Goal: Submit feedback/report problem

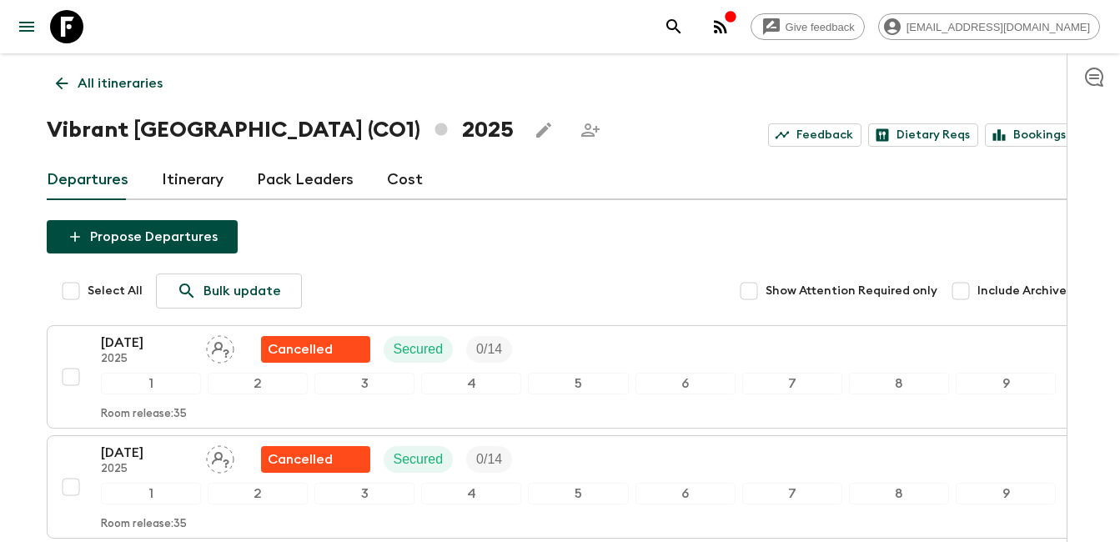
click at [393, 283] on div "Select All Bulk update Show Attention Required only Include Archived" at bounding box center [568, 290] width 1011 height 35
click at [93, 78] on p "All itineraries" at bounding box center [120, 83] width 85 height 20
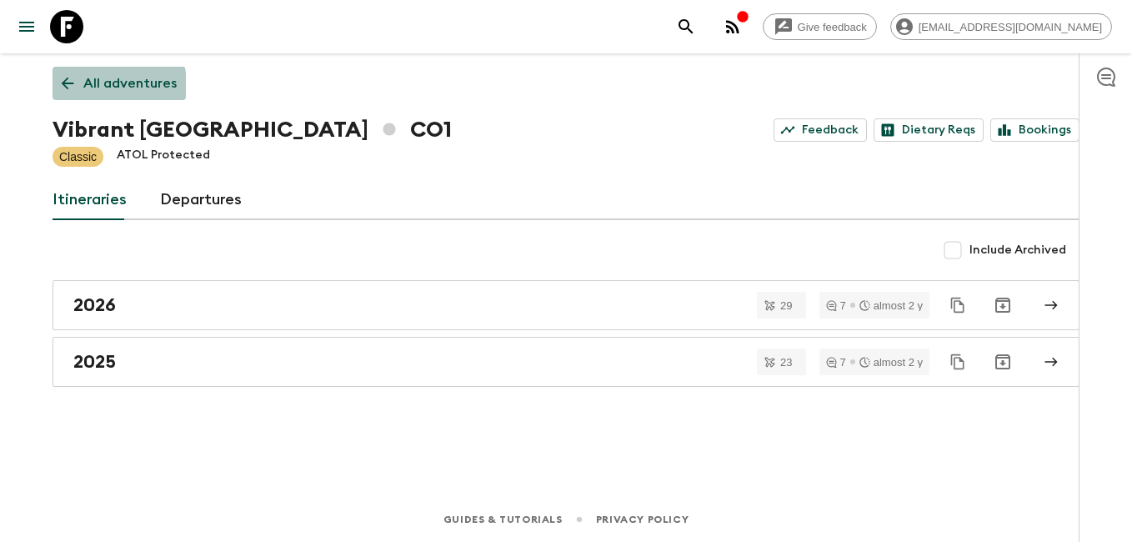
click at [85, 87] on p "All adventures" at bounding box center [129, 83] width 93 height 20
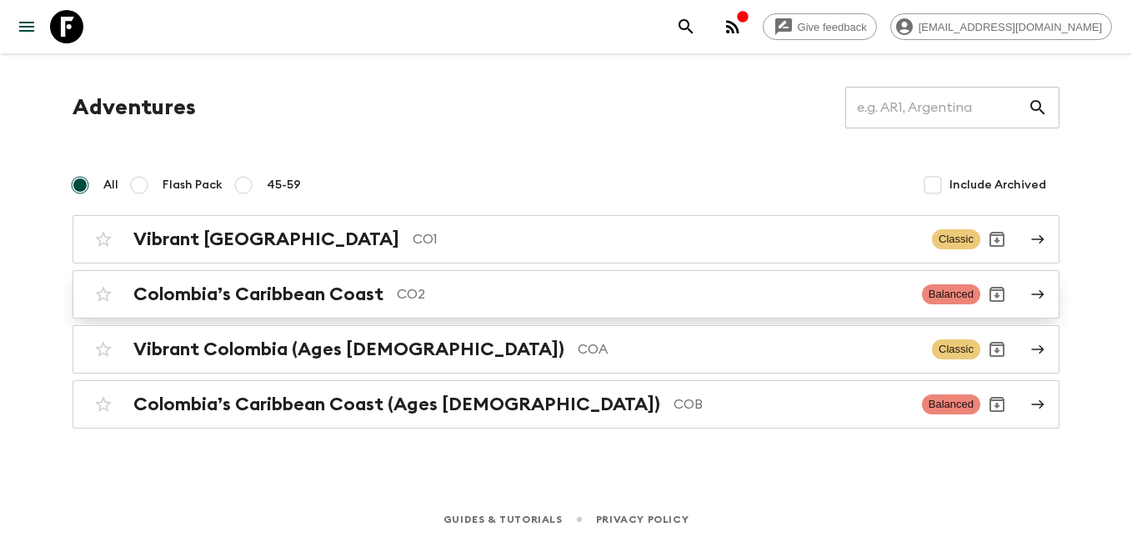
click at [273, 309] on div "Colombia’s Caribbean Coast CO2 Balanced" at bounding box center [534, 294] width 894 height 33
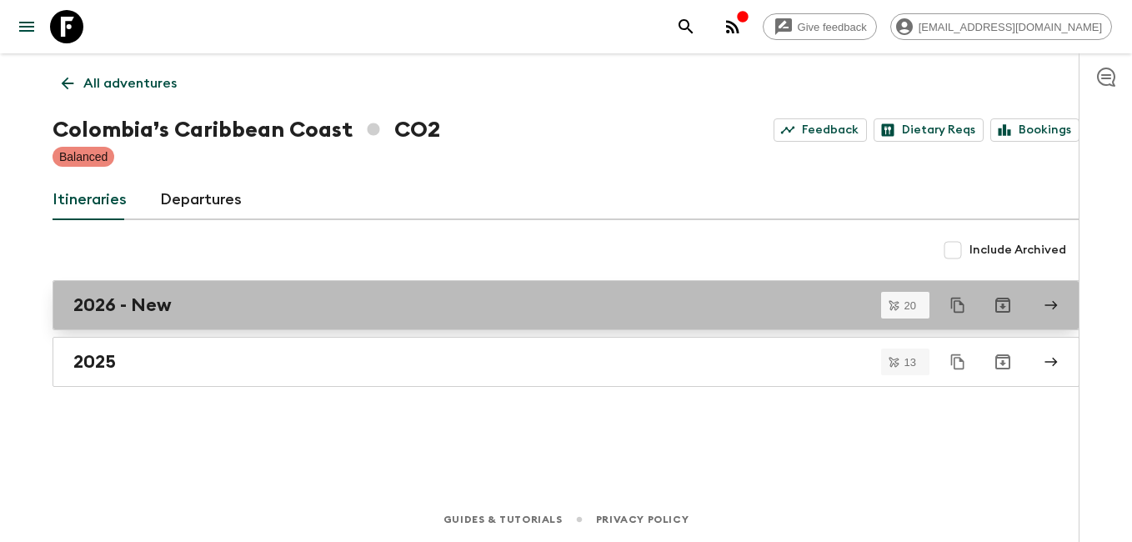
click at [158, 308] on h2 "2026 - New" at bounding box center [122, 305] width 98 height 22
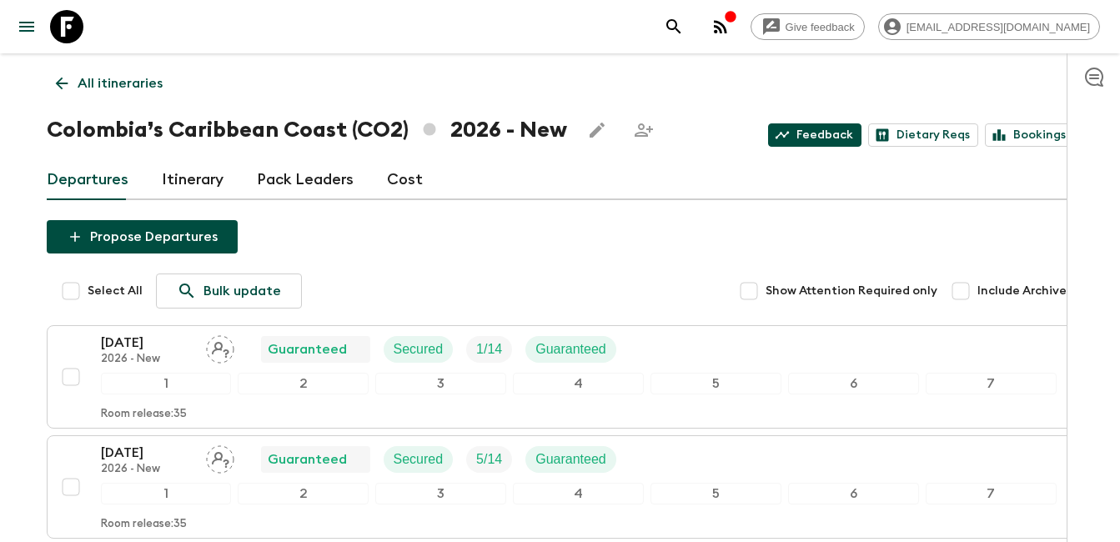
click at [840, 133] on link "Feedback" at bounding box center [814, 134] width 93 height 23
